Goal: Check status

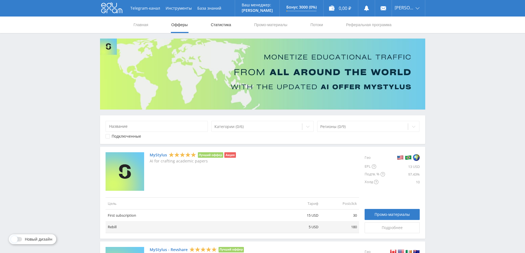
click at [218, 26] on link "Статистика" at bounding box center [220, 25] width 21 height 17
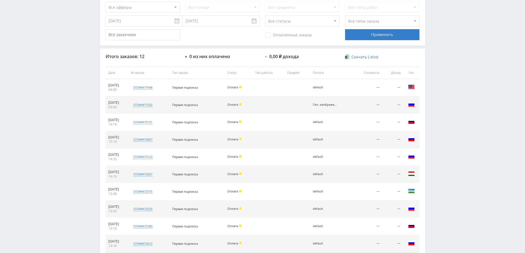
scroll to position [193, 0]
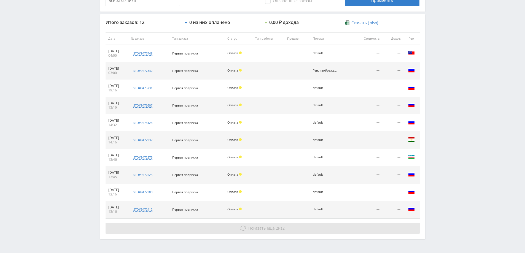
click at [273, 230] on span "Показать ещё" at bounding box center [261, 228] width 26 height 5
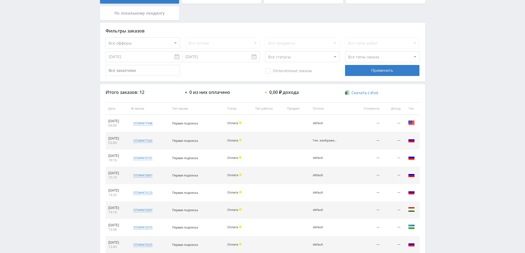
scroll to position [95, 0]
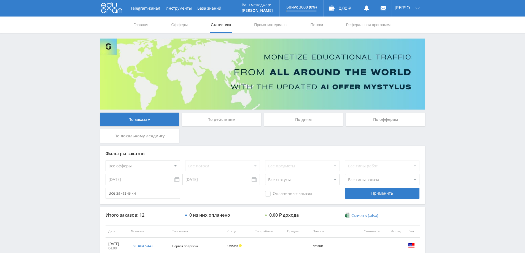
click at [518, 56] on div "Telegram-канал Инструменты База знаний Ваш менеджер: [PERSON_NAME] Alex Online …" at bounding box center [262, 231] width 525 height 462
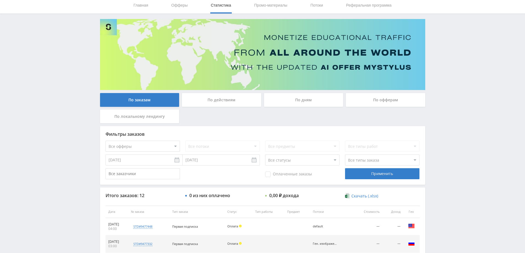
scroll to position [17, 0]
